Goal: Communication & Community: Share content

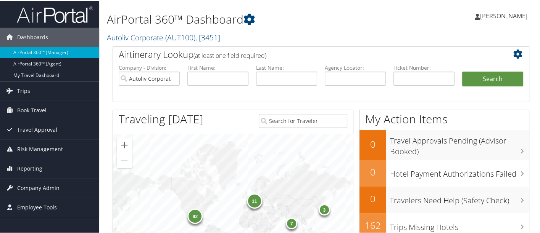
click at [267, 151] on div "92 3 11 7 1" at bounding box center [233, 214] width 240 height 162
click at [24, 89] on span "Trips" at bounding box center [23, 90] width 13 height 19
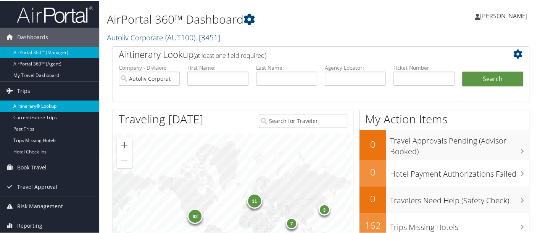
click at [53, 106] on link "Airtinerary® Lookup" at bounding box center [49, 105] width 99 height 11
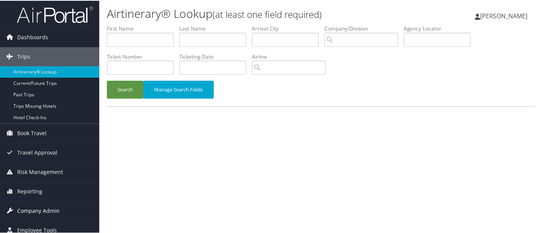
click at [61, 209] on link "Company Admin" at bounding box center [49, 210] width 99 height 19
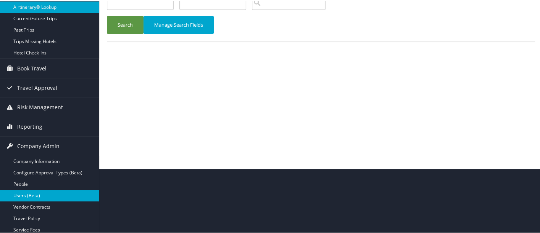
click at [42, 192] on link "Users (Beta)" at bounding box center [49, 195] width 99 height 11
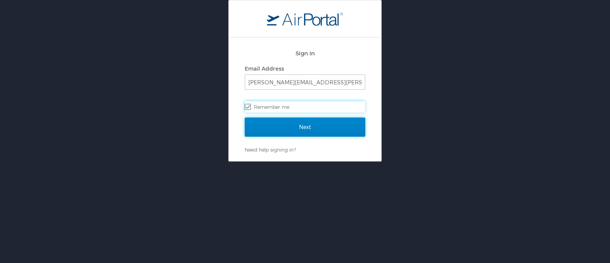
click at [305, 127] on input "Next" at bounding box center [305, 127] width 121 height 19
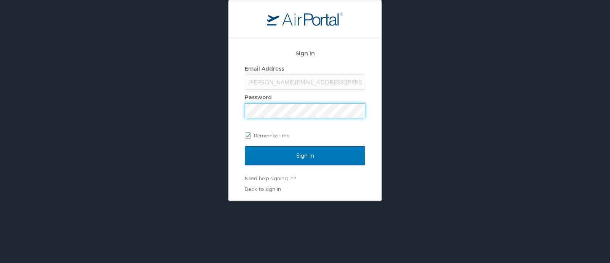
click at [245, 146] on input "Sign In" at bounding box center [305, 155] width 121 height 19
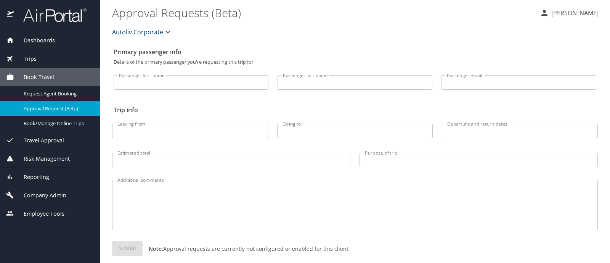
click at [67, 193] on div "Company Admin" at bounding box center [50, 195] width 88 height 8
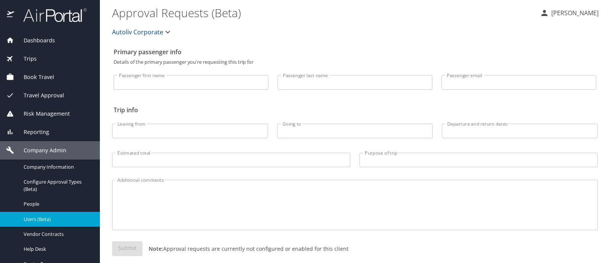
click at [64, 221] on span "Users (Beta)" at bounding box center [57, 219] width 67 height 7
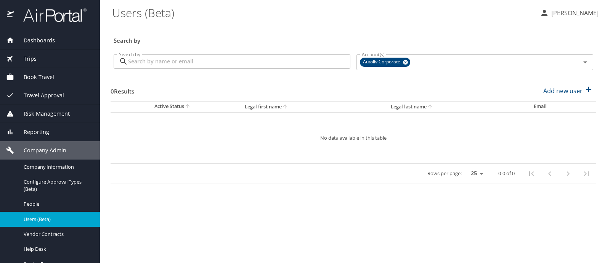
click at [183, 60] on input "Search by" at bounding box center [239, 61] width 222 height 14
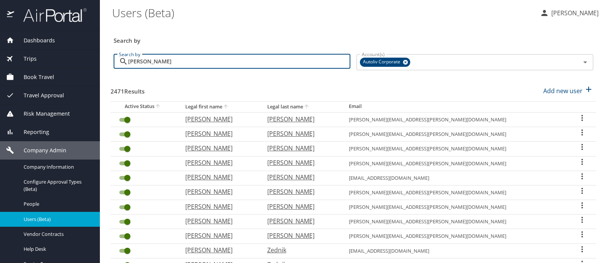
type input "[PERSON_NAME]"
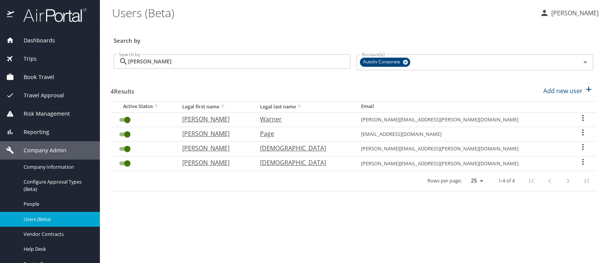
click at [580, 144] on icon "User Search Table" at bounding box center [583, 146] width 9 height 9
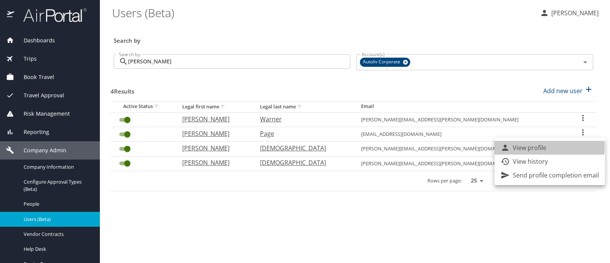
click at [521, 148] on p "View profile" at bounding box center [530, 147] width 34 height 9
select select "US"
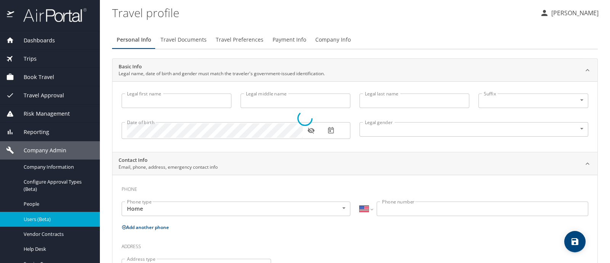
type input "[PERSON_NAME]"
type input "Brent"
type input "[DEMOGRAPHIC_DATA]"
type input "Male"
select select "US"
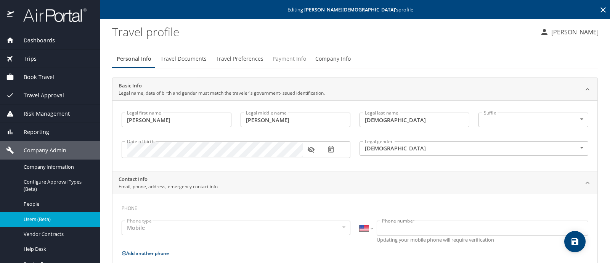
click at [288, 60] on span "Payment Info" at bounding box center [290, 59] width 34 height 10
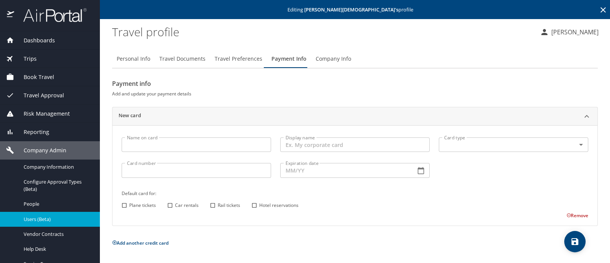
click at [42, 56] on div "Trips" at bounding box center [50, 59] width 88 height 8
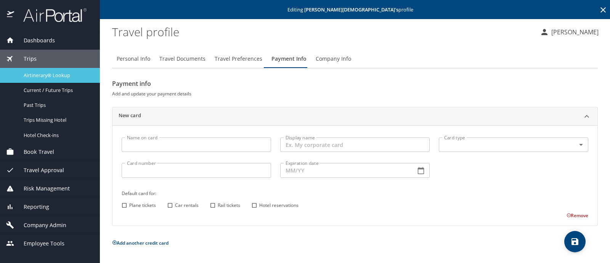
click at [58, 77] on span "Airtinerary® Lookup" at bounding box center [57, 75] width 67 height 7
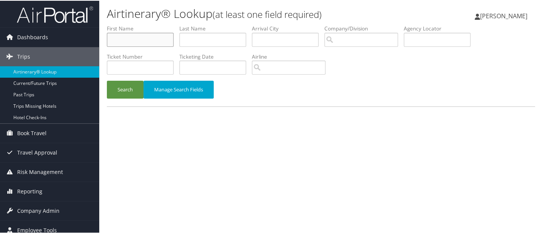
click at [149, 41] on input "text" at bounding box center [140, 39] width 67 height 14
type input "[PERSON_NAME]"
click at [130, 93] on button "Search" at bounding box center [125, 89] width 37 height 18
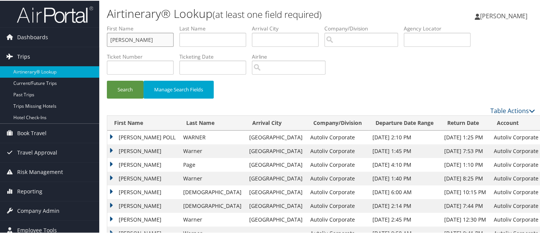
drag, startPoint x: 127, startPoint y: 41, endPoint x: 87, endPoint y: 47, distance: 41.3
click at [87, 47] on div "Dashboards AirPortal 360™ (Manager) AirPortal 360™ (Agent) My Travel Dashboard …" at bounding box center [271, 140] width 542 height 281
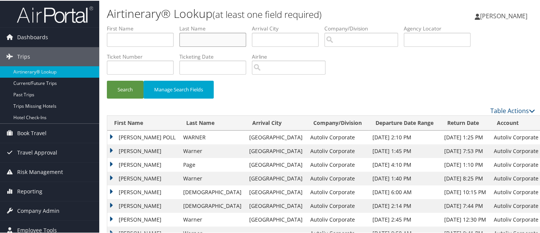
click at [212, 34] on input "text" at bounding box center [212, 39] width 67 height 14
type input "[PERSON_NAME]"
click at [107, 80] on button "Search" at bounding box center [125, 89] width 37 height 18
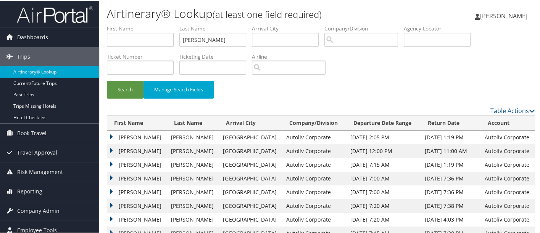
click at [112, 135] on td "[PERSON_NAME]" at bounding box center [137, 137] width 60 height 14
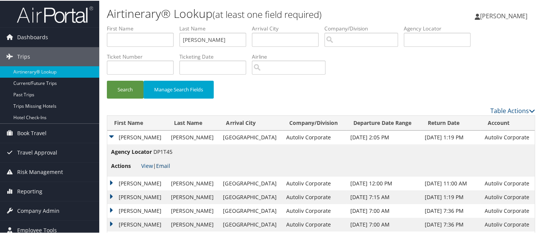
click at [165, 163] on link "Email" at bounding box center [163, 165] width 14 height 7
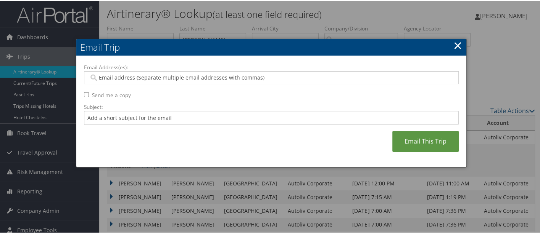
click at [169, 80] on input "Email Address(es):" at bounding box center [271, 77] width 365 height 8
type input "deb"
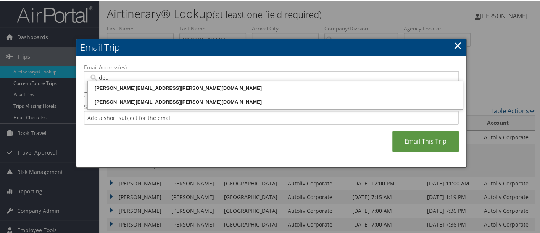
click at [145, 101] on div "[PERSON_NAME][EMAIL_ADDRESS][PERSON_NAME][DOMAIN_NAME]" at bounding box center [275, 102] width 372 height 8
type input "[PERSON_NAME][EMAIL_ADDRESS][PERSON_NAME][DOMAIN_NAME]"
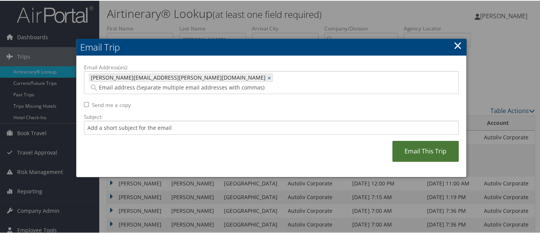
click at [429, 142] on link "Email This Trip" at bounding box center [425, 150] width 66 height 21
